Goal: Information Seeking & Learning: Learn about a topic

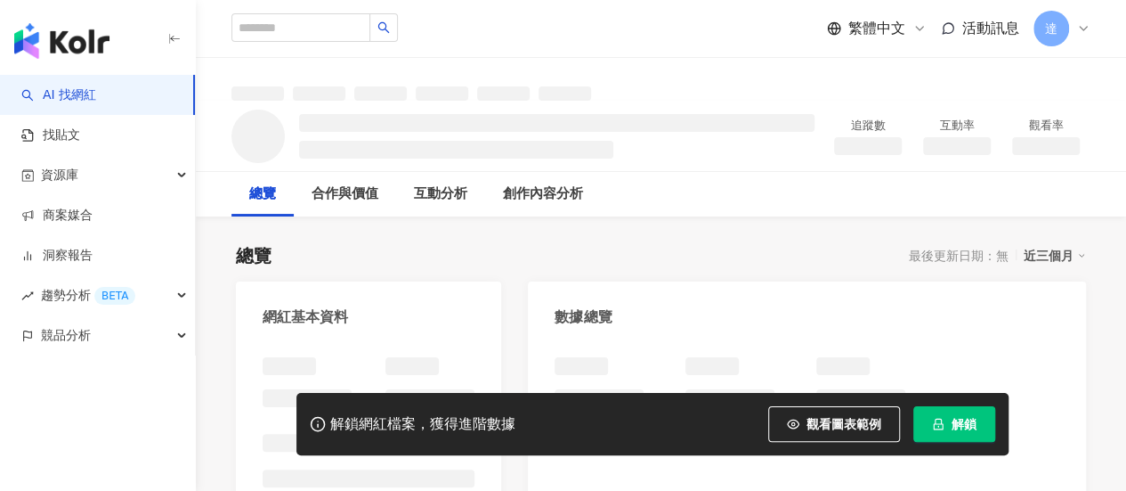
click at [952, 423] on span "解鎖" at bounding box center [964, 424] width 25 height 14
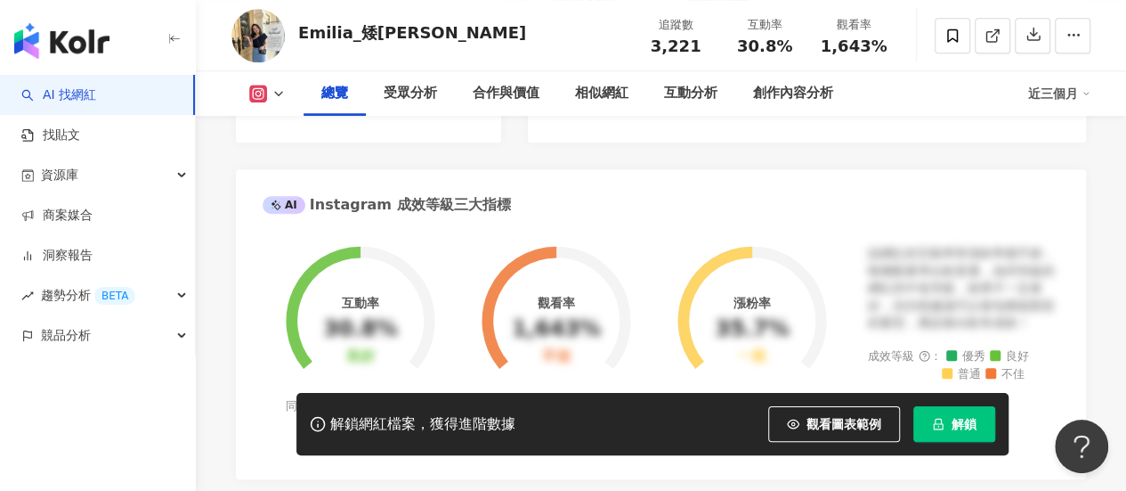
scroll to position [605, 0]
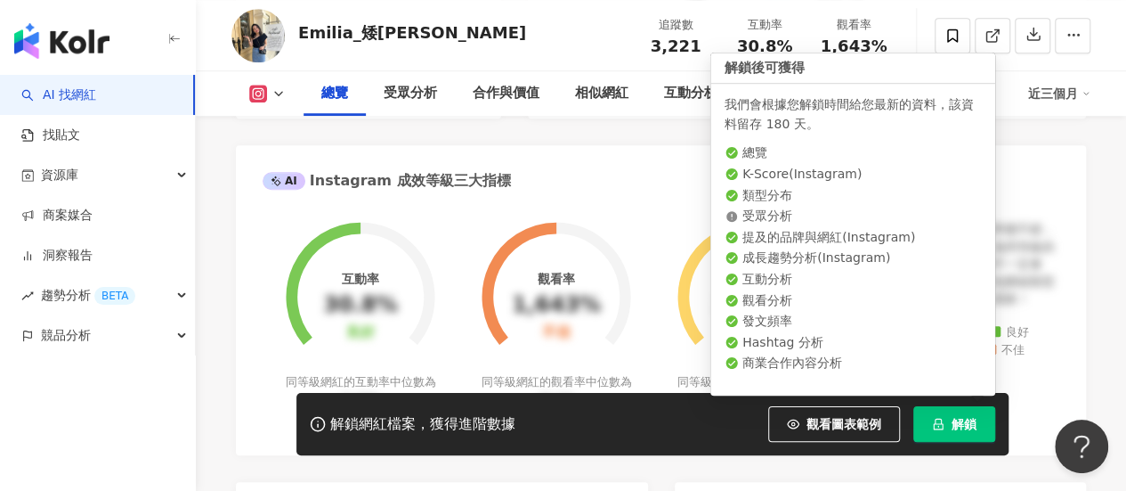
click at [955, 425] on span "解鎖" at bounding box center [964, 424] width 25 height 14
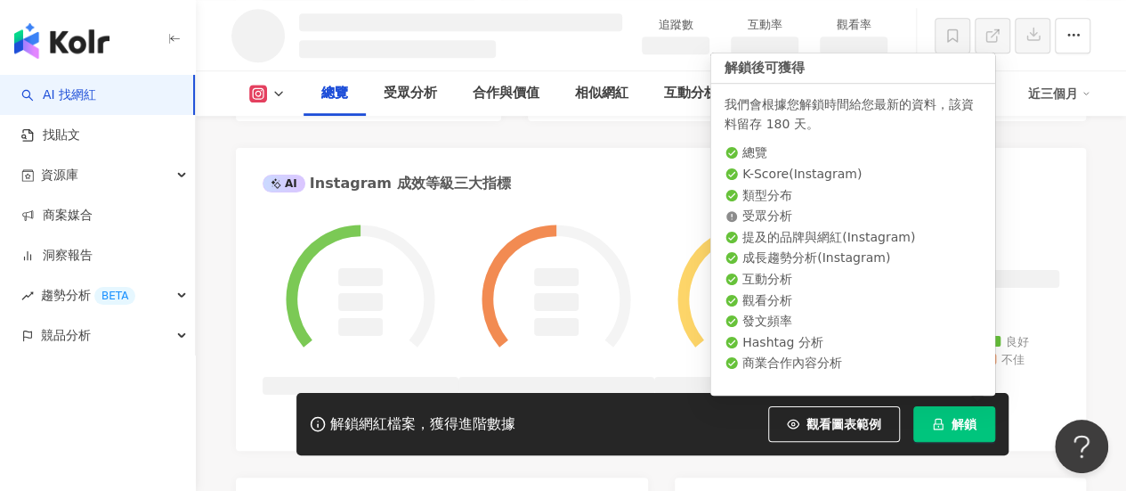
scroll to position [669, 0]
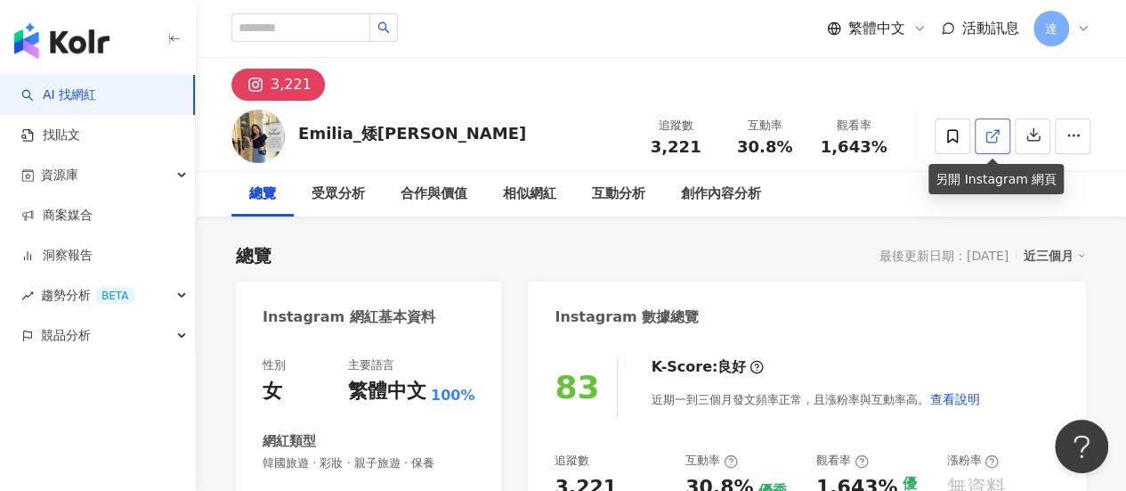
click at [992, 133] on icon at bounding box center [993, 136] width 16 height 16
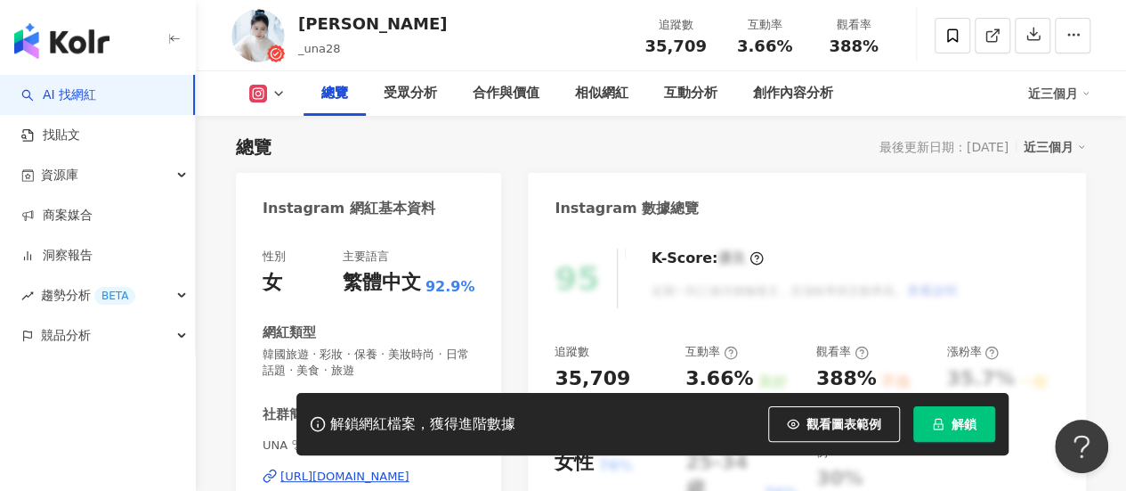
scroll to position [376, 0]
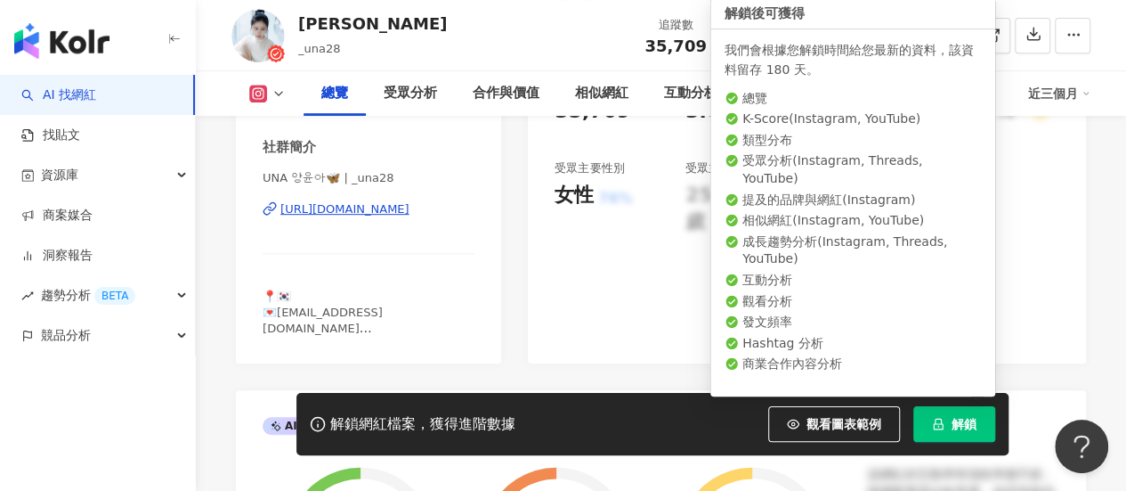
click at [962, 423] on span "解鎖" at bounding box center [964, 424] width 25 height 14
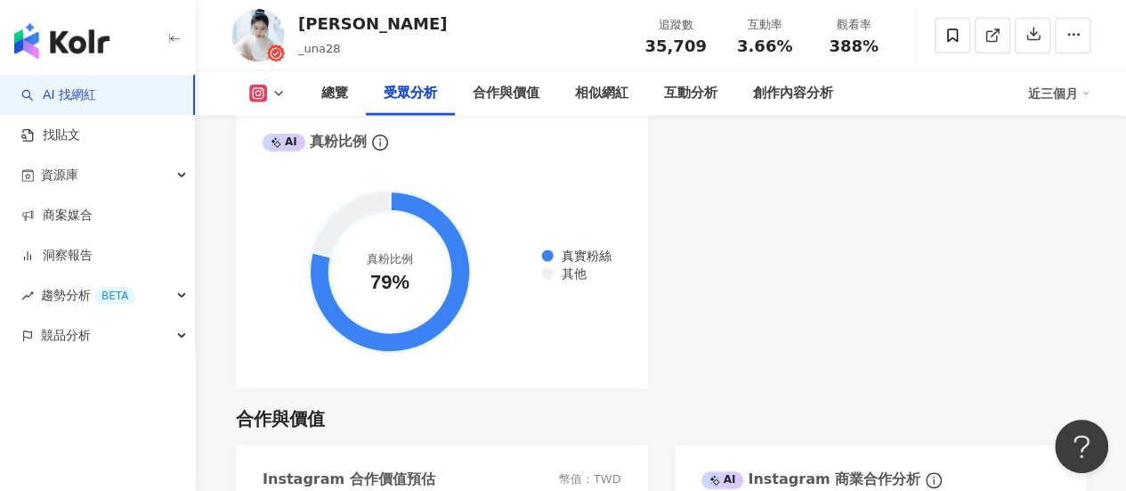
scroll to position [2137, 0]
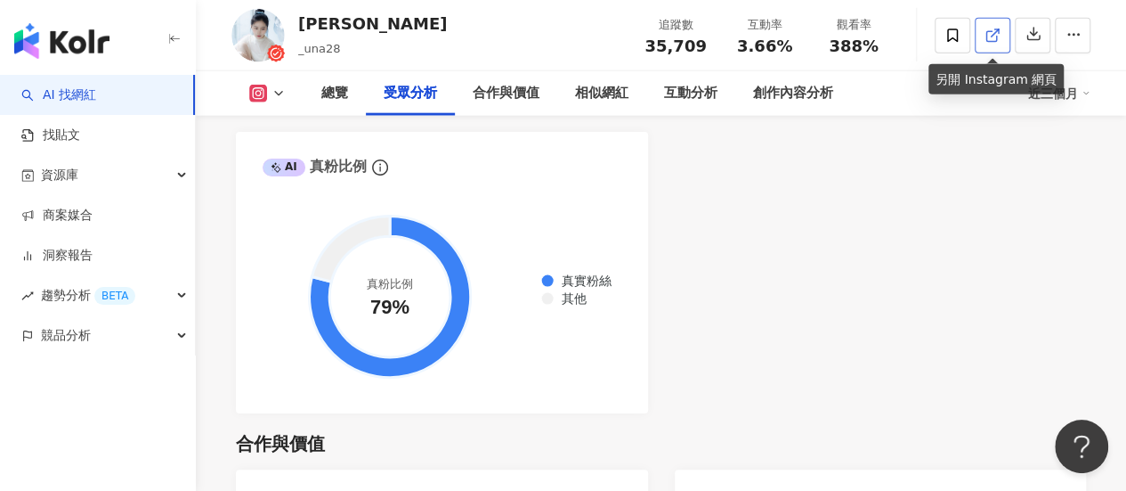
click at [995, 41] on icon at bounding box center [991, 36] width 10 height 10
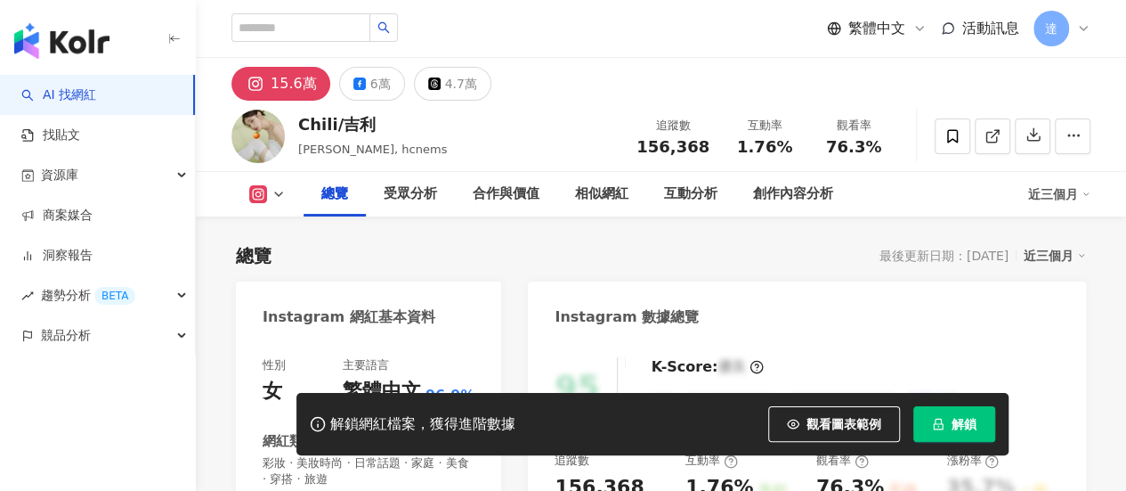
scroll to position [109, 0]
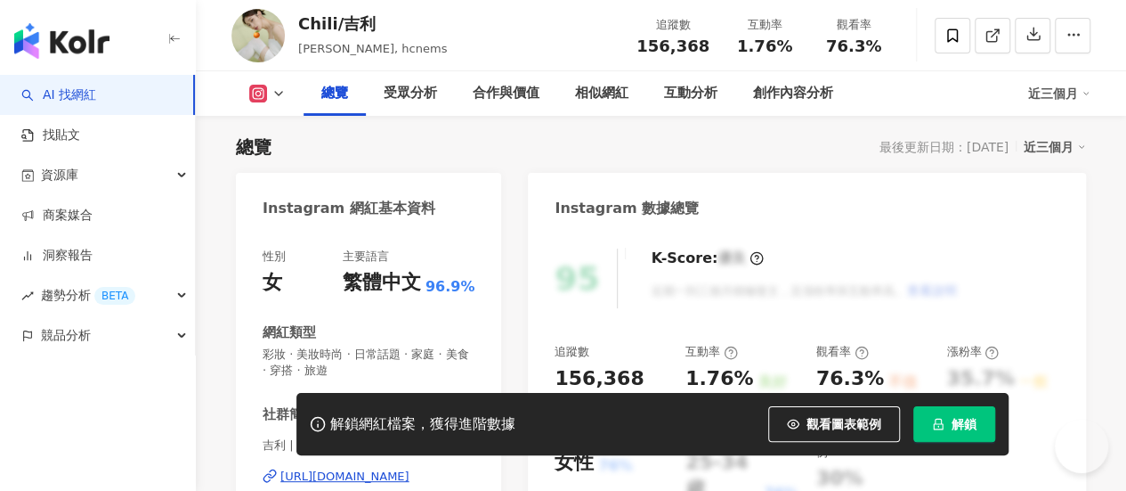
click at [963, 418] on span "解鎖" at bounding box center [964, 424] width 25 height 14
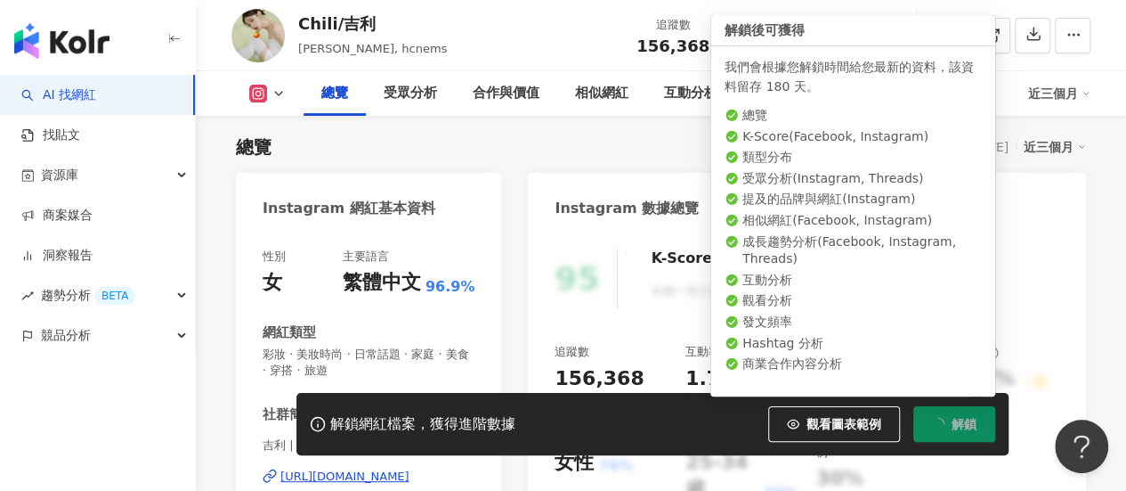
scroll to position [0, 0]
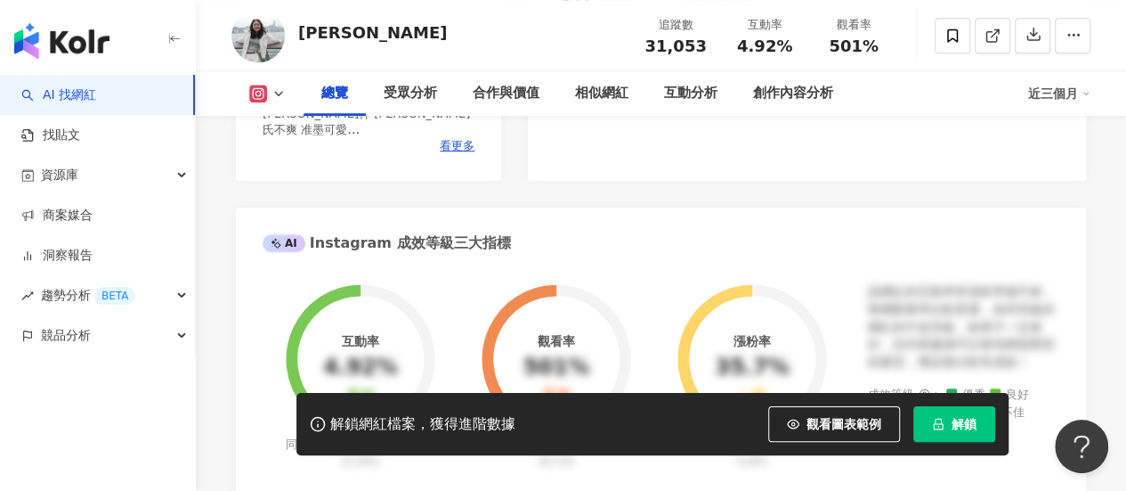
scroll to position [712, 0]
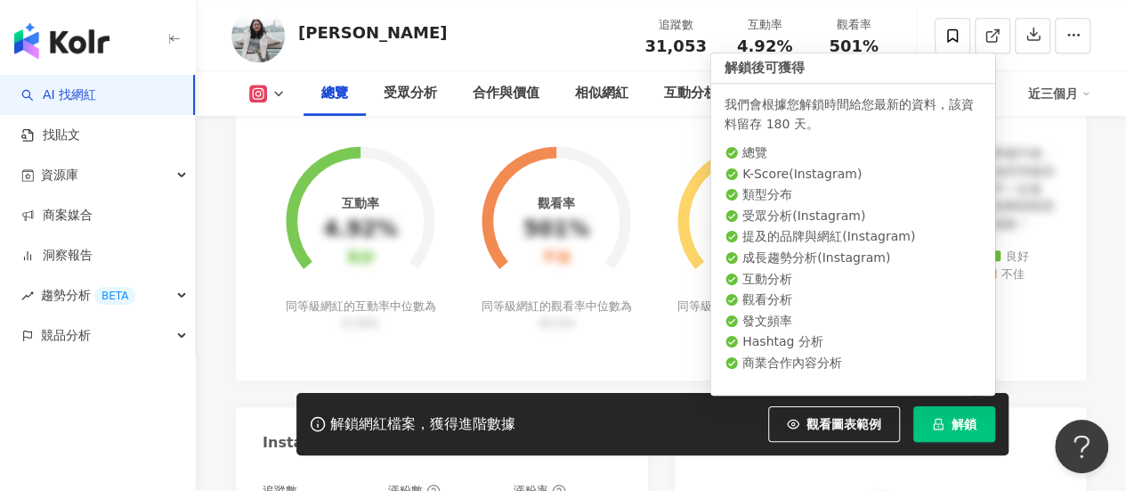
click at [946, 424] on button "解鎖" at bounding box center [954, 424] width 82 height 36
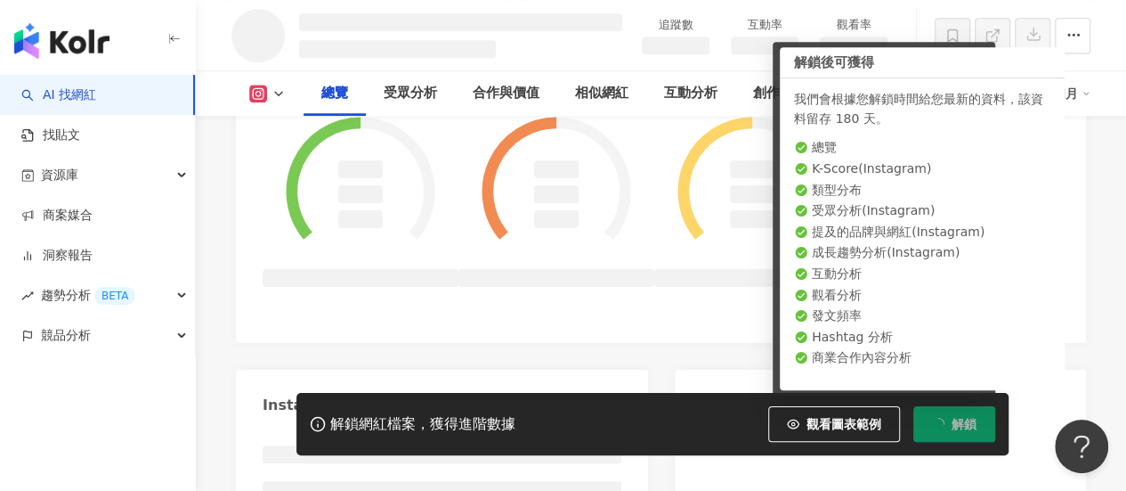
scroll to position [759, 0]
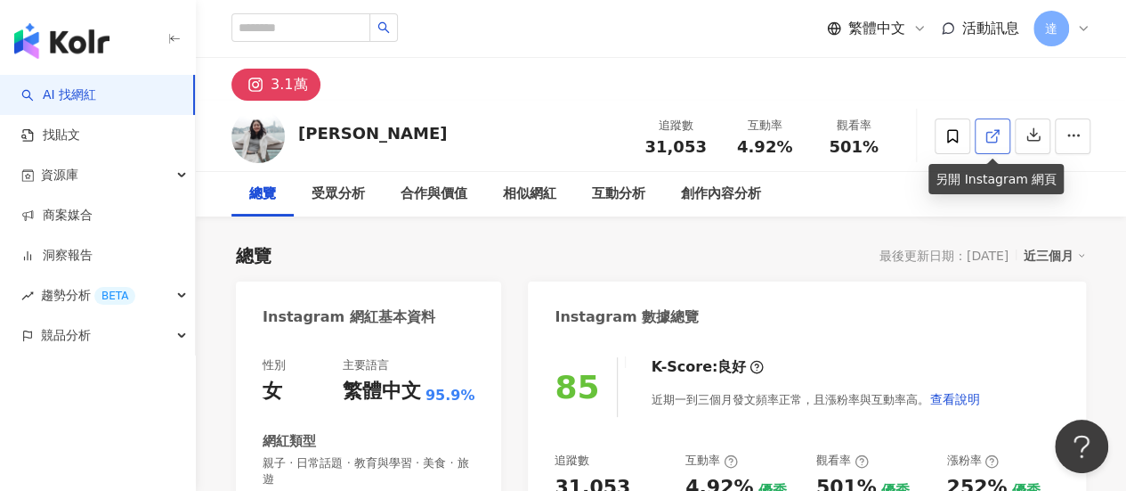
click at [990, 141] on icon at bounding box center [991, 137] width 10 height 10
